Goal: Task Accomplishment & Management: Use online tool/utility

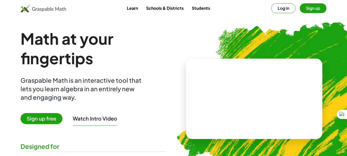
click at [45, 118] on span "Sign up free" at bounding box center [42, 118] width 42 height 11
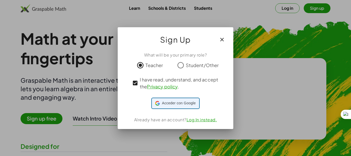
click at [182, 106] on span "Acceder con Google" at bounding box center [179, 102] width 34 height 5
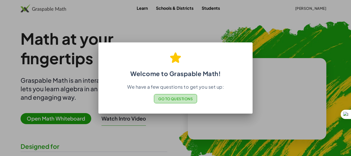
click at [189, 98] on span "Go to Questions" at bounding box center [175, 98] width 35 height 5
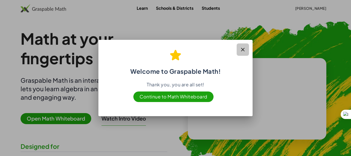
click at [244, 46] on icon "button" at bounding box center [243, 49] width 6 height 6
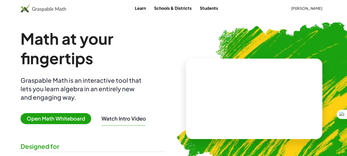
click at [77, 116] on span "Open Math Whiteboard" at bounding box center [56, 118] width 71 height 11
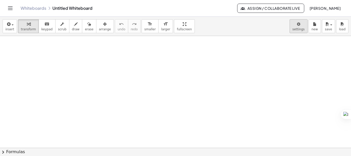
click at [302, 28] on body "Graspable Math Activities Get Started Activity Bank Assigned Work Classes White…" at bounding box center [175, 78] width 351 height 156
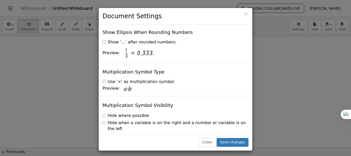
scroll to position [1263, 0]
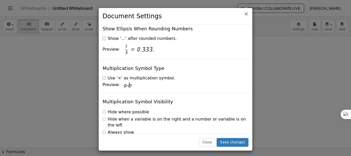
click at [247, 16] on span "×" at bounding box center [246, 14] width 5 height 6
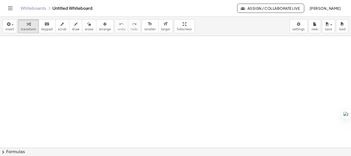
click at [10, 8] on icon "Toggle navigation" at bounding box center [10, 8] width 6 height 6
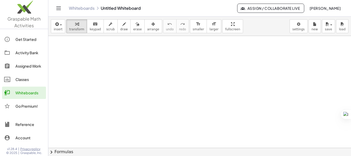
scroll to position [160, 0]
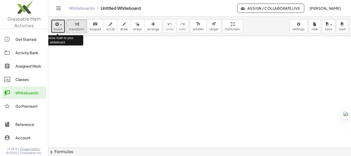
click at [61, 24] on span "button" at bounding box center [61, 24] width 2 height 1
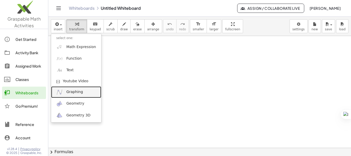
click at [73, 92] on span "Graphing" at bounding box center [74, 91] width 17 height 5
